Goal: Transaction & Acquisition: Purchase product/service

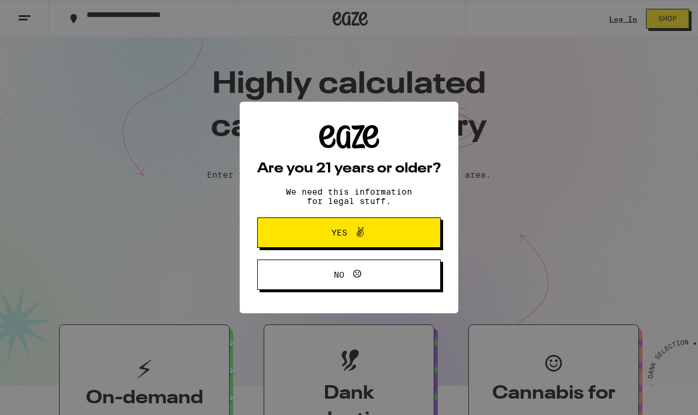
click at [289, 238] on button "Yes" at bounding box center [349, 232] width 184 height 30
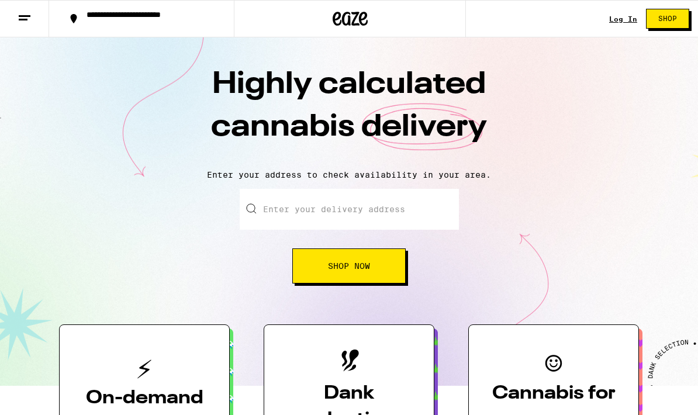
click at [606, 21] on div "**********" at bounding box center [349, 18] width 698 height 37
click at [621, 20] on link "Log In" at bounding box center [623, 19] width 28 height 8
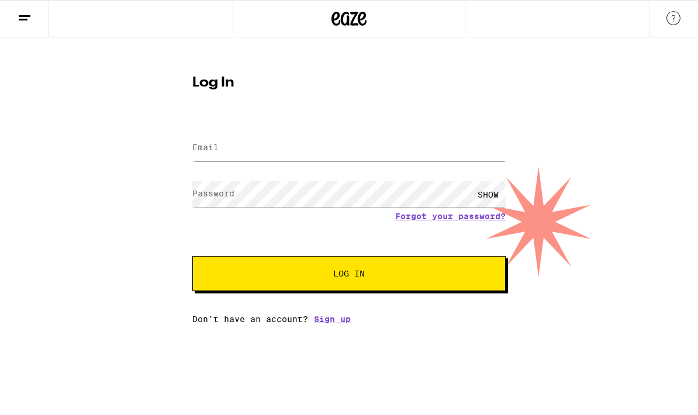
click at [245, 147] on input "Email" at bounding box center [348, 148] width 313 height 26
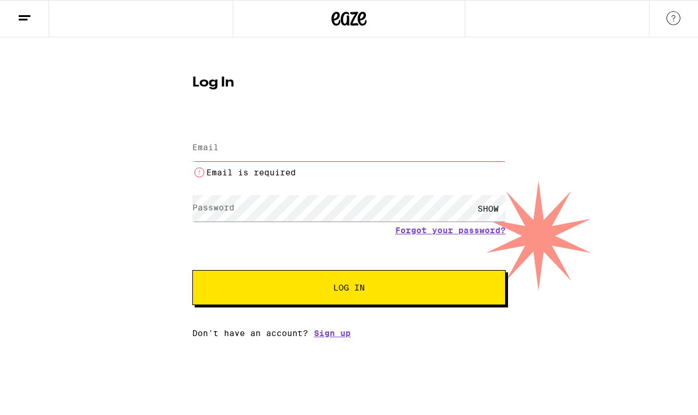
type input "[EMAIL_ADDRESS][DOMAIN_NAME]"
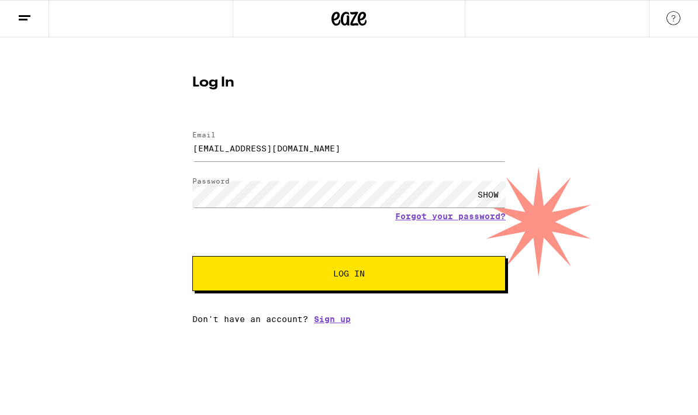
click at [230, 286] on button "Log In" at bounding box center [348, 273] width 313 height 35
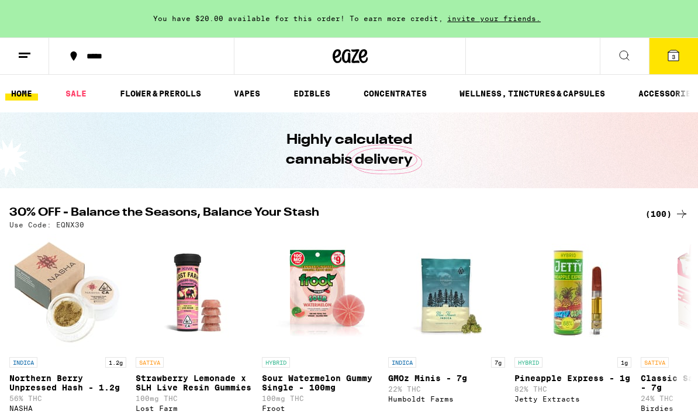
click at [622, 54] on icon at bounding box center [624, 56] width 14 height 14
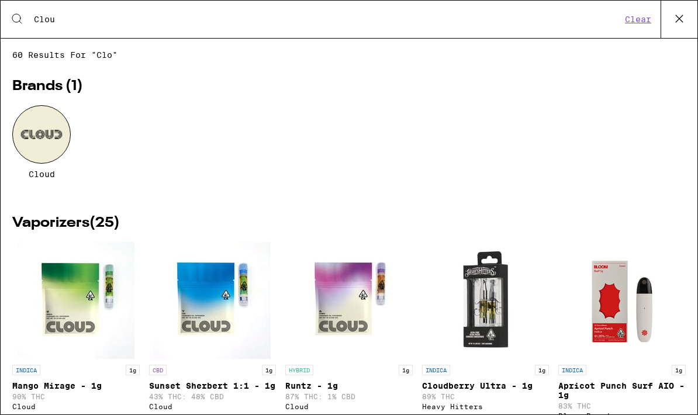
type input "Cloud"
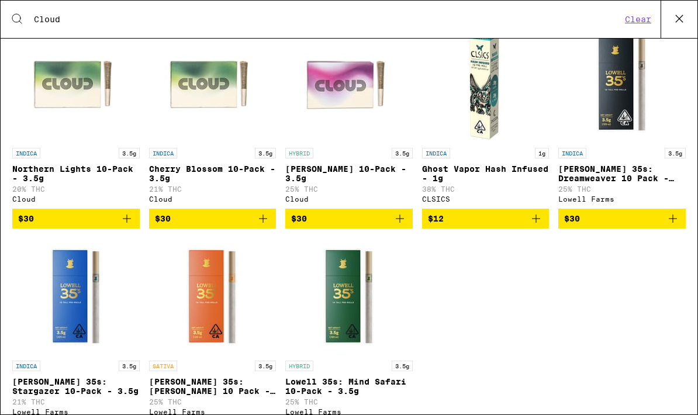
scroll to position [1259, 0]
